Goal: Task Accomplishment & Management: Manage account settings

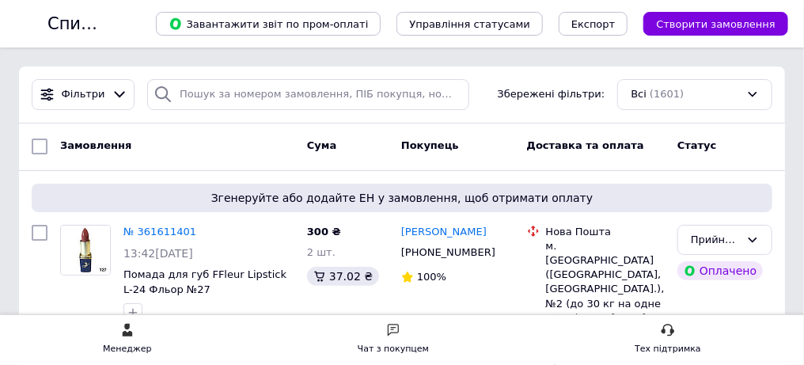
scroll to position [237, 0]
click at [294, 280] on span "Помада для губ FFleur Lipstick L-24 Фльор №27" at bounding box center [208, 281] width 171 height 29
click at [286, 278] on span "Помада для губ FFleur Lipstick L-24 Фльор №27" at bounding box center [204, 281] width 163 height 27
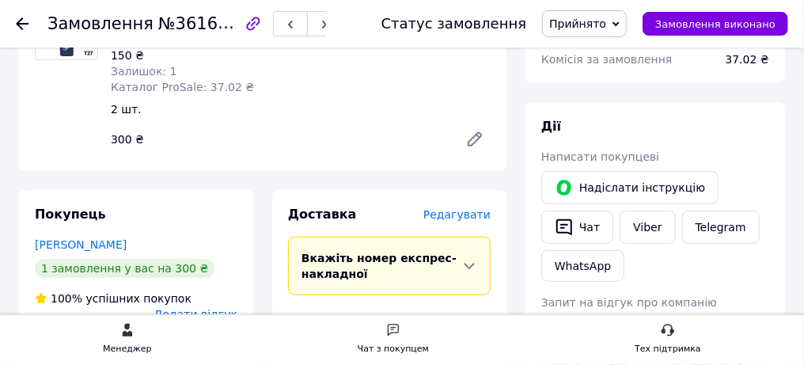
scroll to position [237, 0]
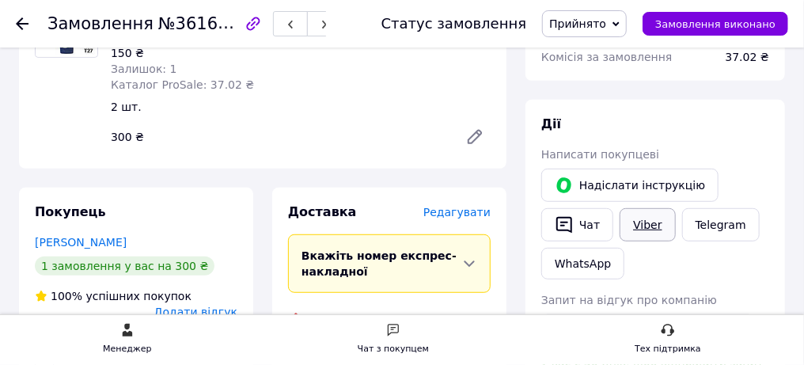
click at [641, 226] on link "Viber" at bounding box center [646, 224] width 55 height 33
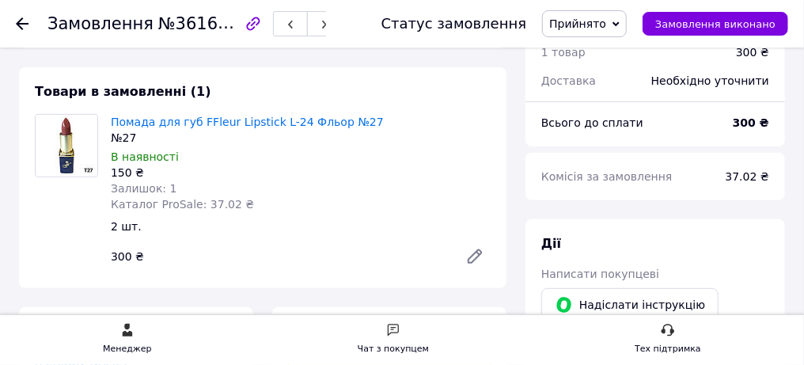
scroll to position [0, 0]
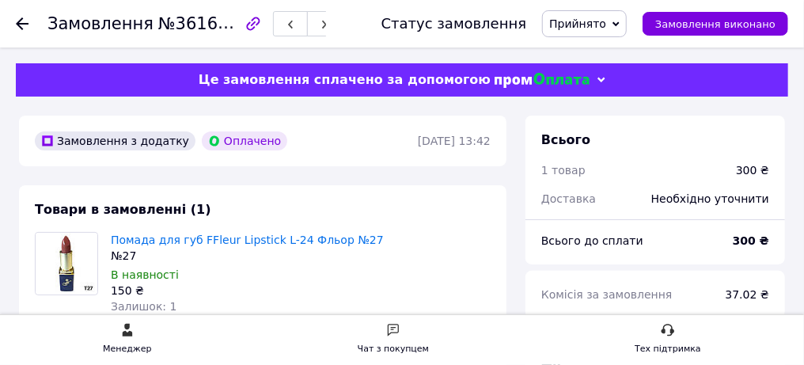
click at [28, 21] on use at bounding box center [22, 23] width 13 height 13
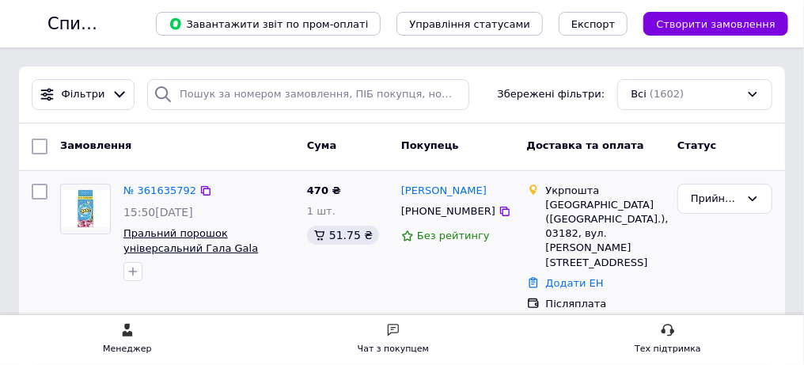
click at [264, 237] on span "Пральний порошок універсальний Гала Gala Французький Аромат 8 кг" at bounding box center [193, 247] width 141 height 41
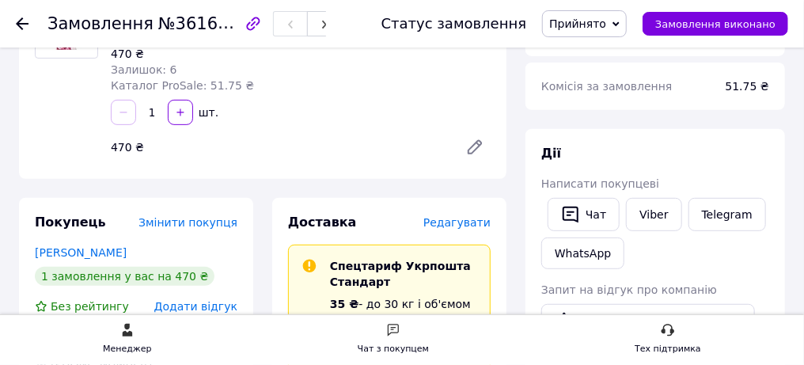
scroll to position [237, 0]
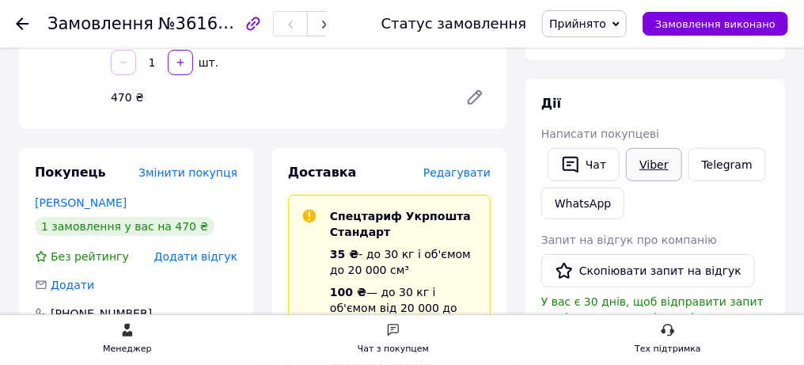
click at [655, 165] on link "Viber" at bounding box center [653, 164] width 55 height 33
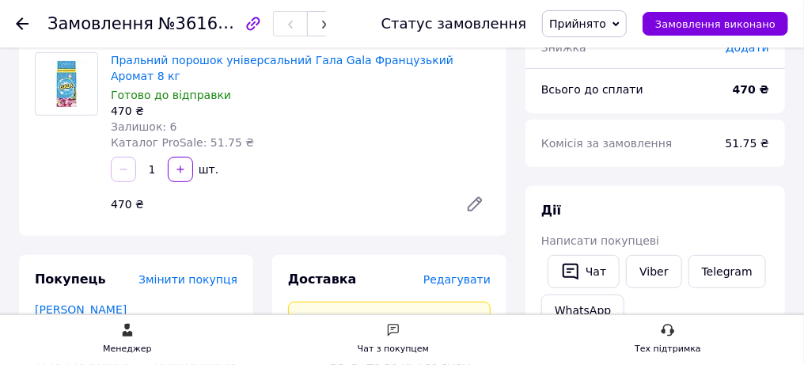
scroll to position [158, 0]
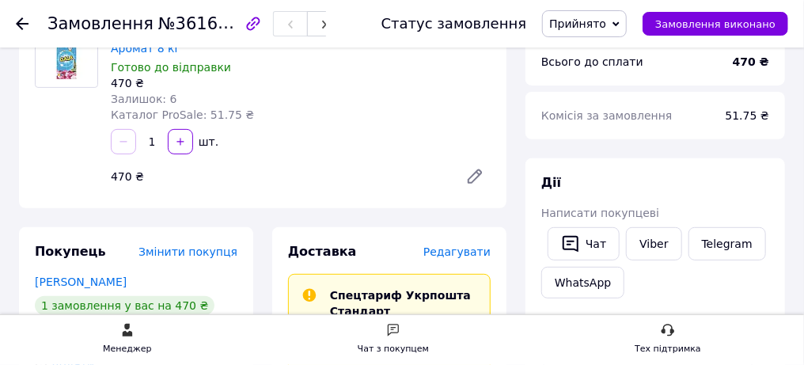
click at [28, 23] on use at bounding box center [22, 23] width 13 height 13
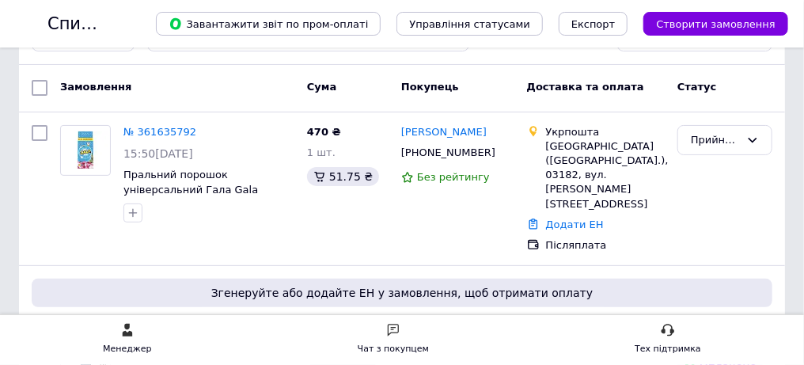
scroll to position [78, 0]
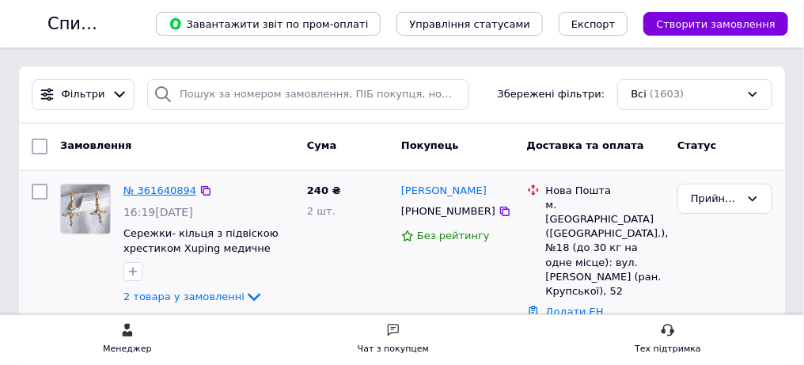
click at [196, 191] on link "№ 361640894" at bounding box center [159, 190] width 73 height 12
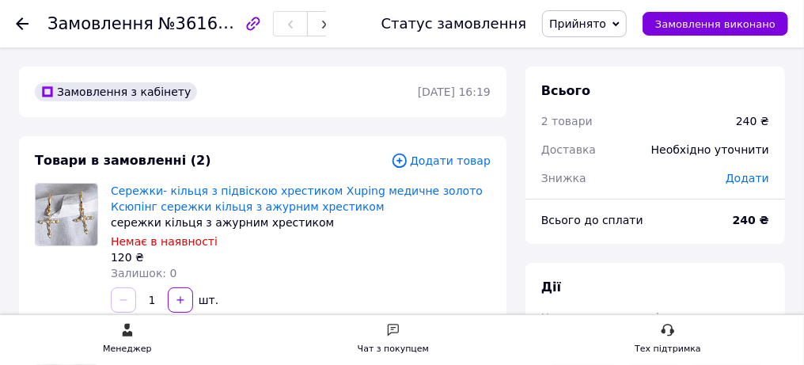
scroll to position [25, 0]
click at [263, 25] on icon "button" at bounding box center [253, 23] width 19 height 19
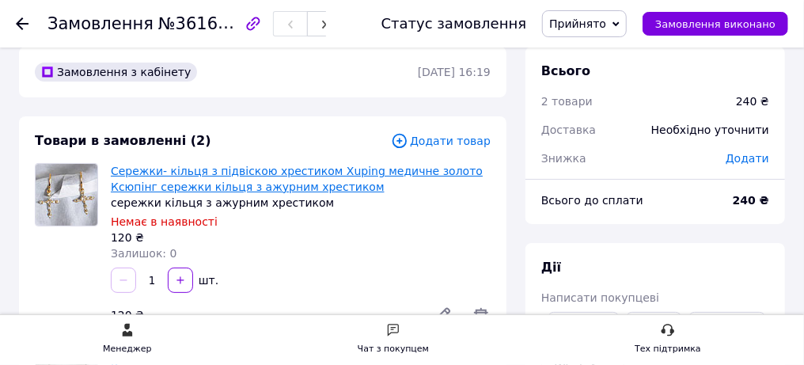
scroll to position [0, 0]
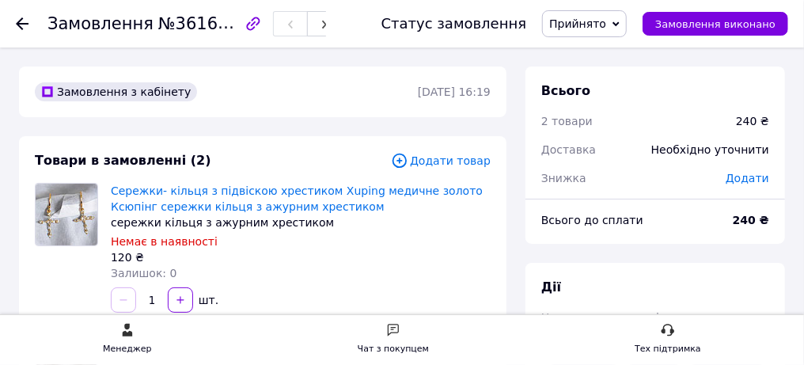
click at [28, 25] on icon at bounding box center [22, 23] width 13 height 13
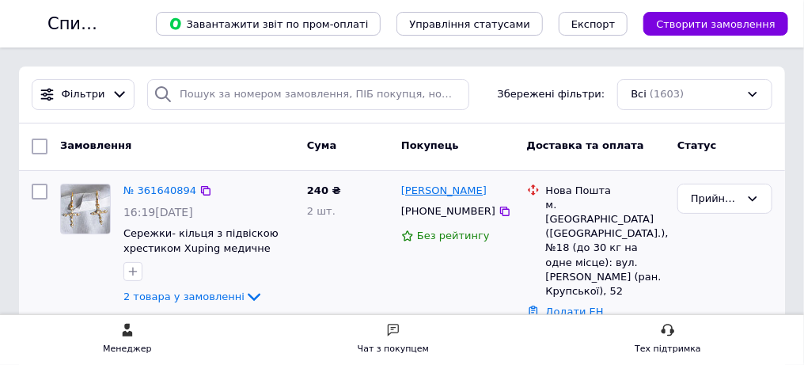
click at [486, 191] on link "Юрій Коцюба" at bounding box center [443, 190] width 85 height 15
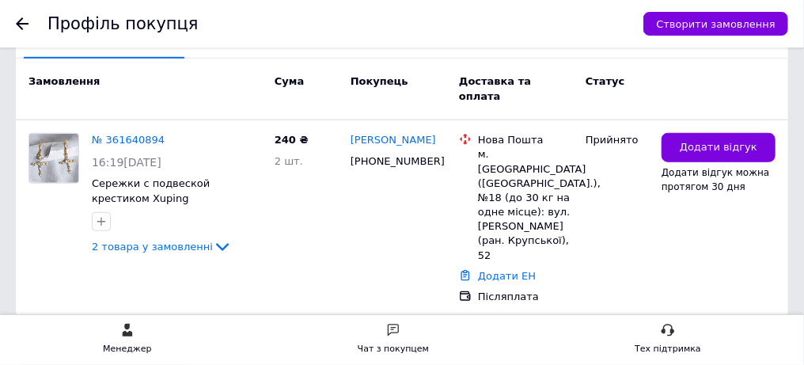
scroll to position [475, 0]
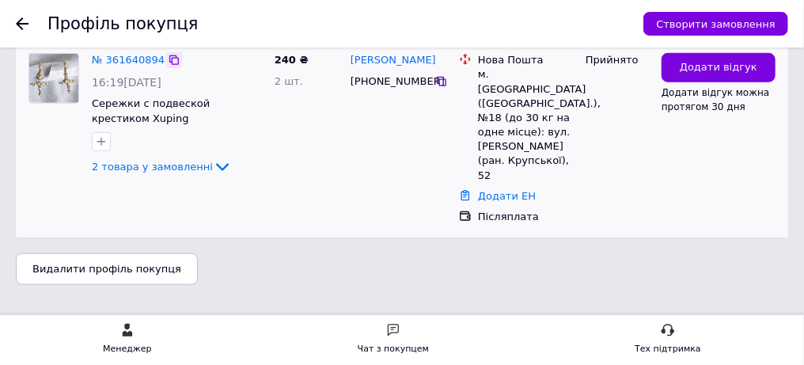
click at [179, 65] on icon at bounding box center [173, 59] width 9 height 9
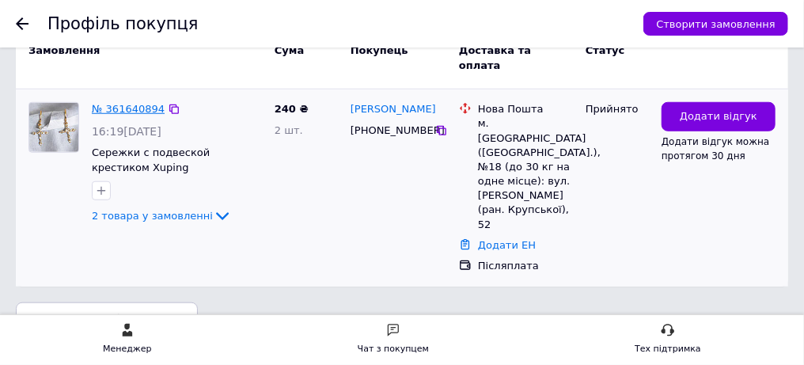
scroll to position [395, 0]
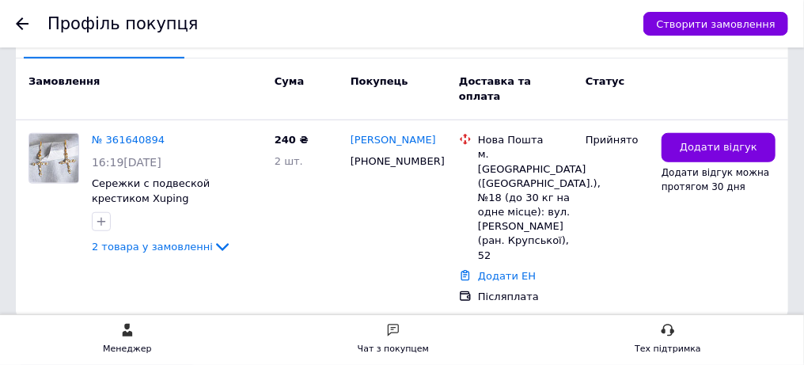
click at [28, 21] on use at bounding box center [22, 23] width 13 height 13
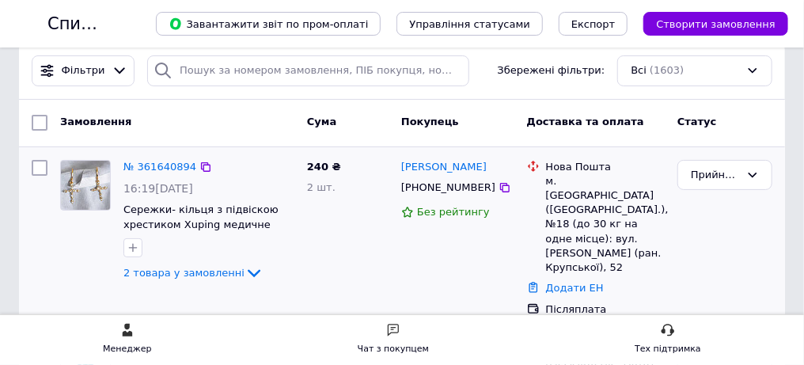
scroll to position [78, 0]
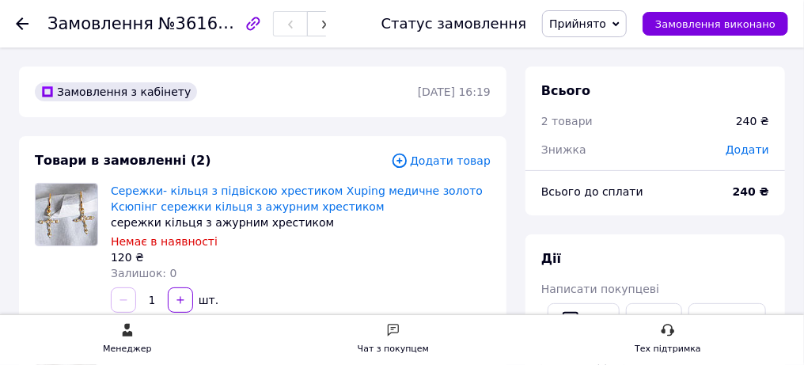
scroll to position [25, 0]
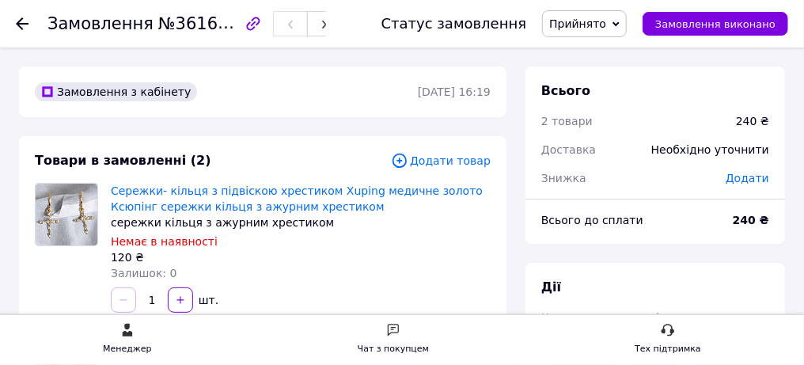
scroll to position [25, 0]
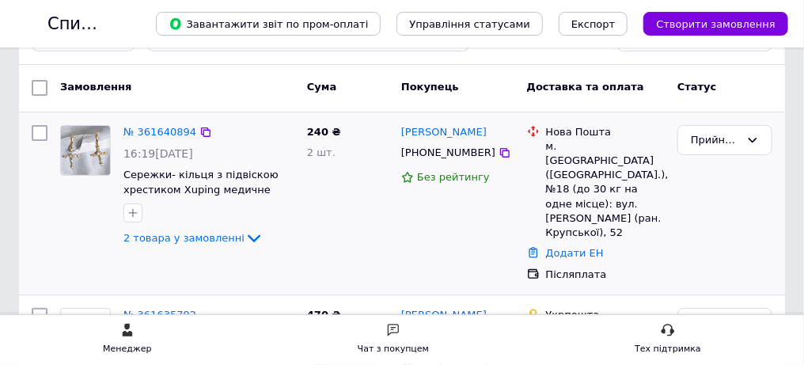
scroll to position [78, 0]
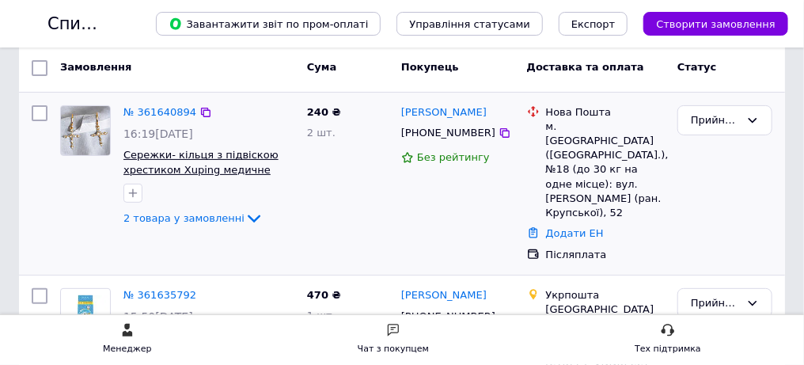
click at [281, 156] on span "Сережки- кільця з підвіскою хрестиком Xuping медичне золото Ксюпінг сережки кіл…" at bounding box center [201, 177] width 157 height 56
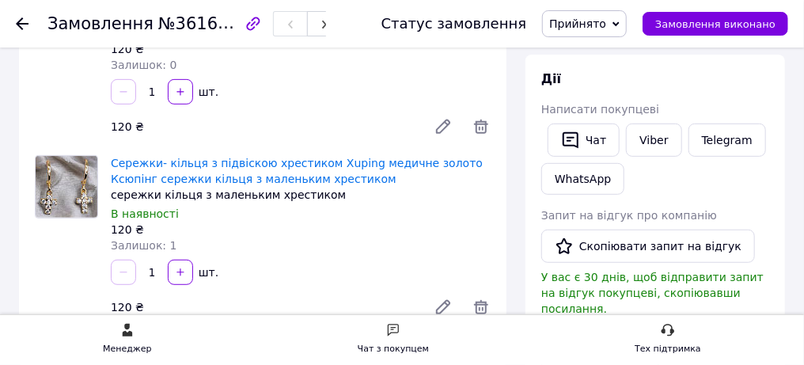
scroll to position [237, 0]
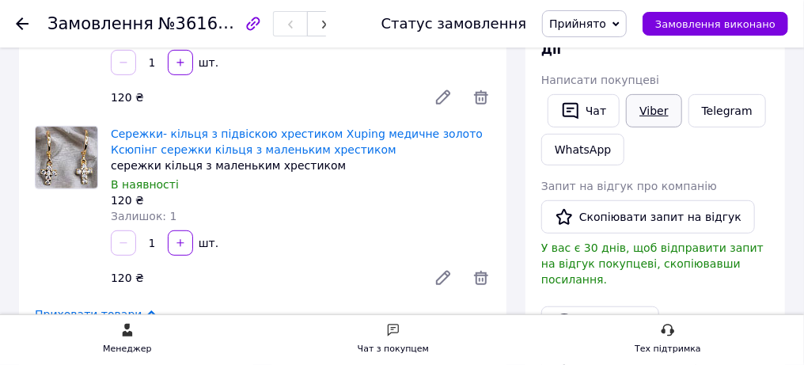
click at [640, 112] on link "Viber" at bounding box center [653, 110] width 55 height 33
click at [720, 106] on link "Telegram" at bounding box center [727, 110] width 78 height 33
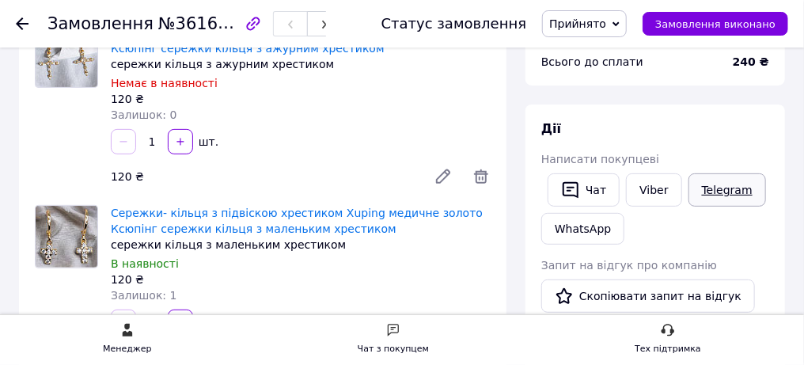
scroll to position [25, 0]
click at [706, 191] on link "Telegram" at bounding box center [727, 189] width 78 height 33
